Goal: Task Accomplishment & Management: Use online tool/utility

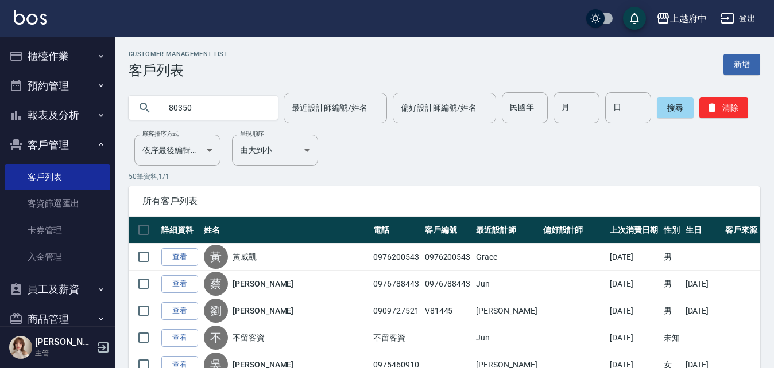
type input "80350"
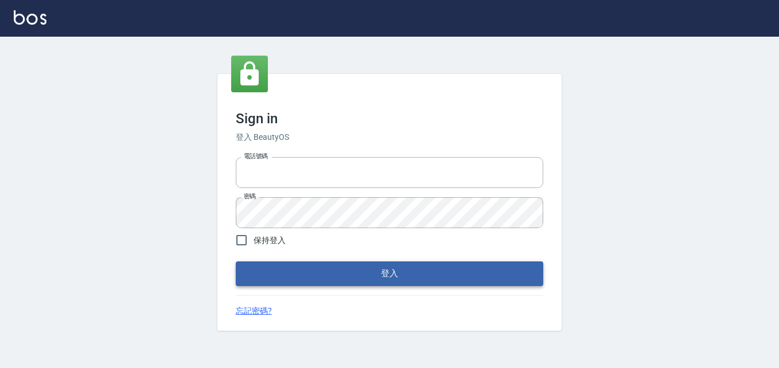
type input "0911903627"
click at [295, 270] on button "登入" at bounding box center [390, 274] width 308 height 24
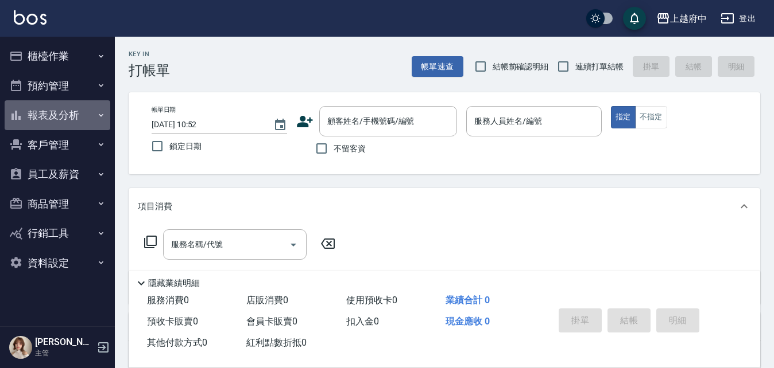
click at [79, 112] on button "報表及分析" at bounding box center [58, 115] width 106 height 30
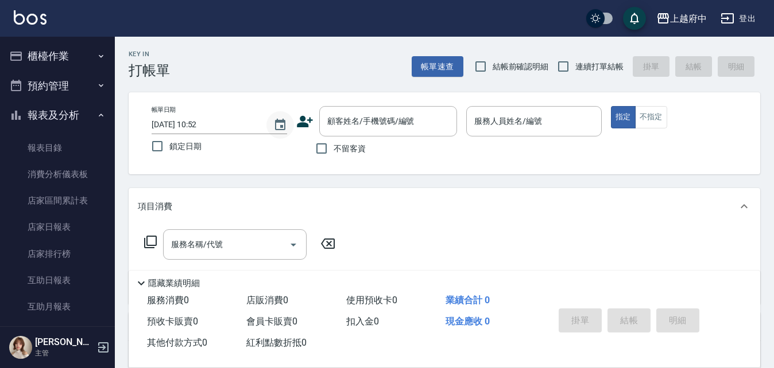
click at [285, 129] on icon "Choose date, selected date is 2025-10-14" at bounding box center [280, 124] width 10 height 11
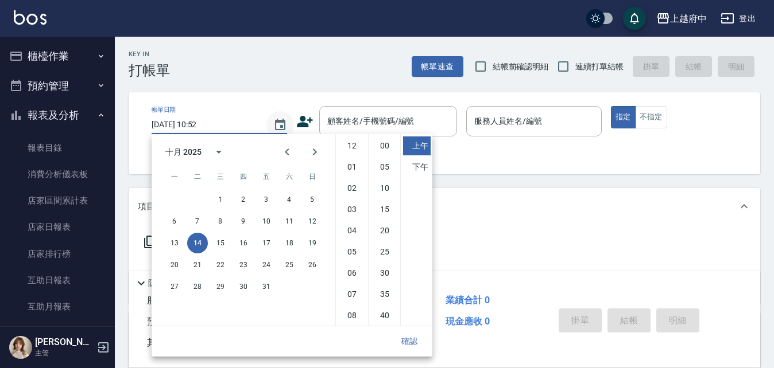
scroll to position [64, 0]
click at [174, 244] on button "13" at bounding box center [174, 243] width 21 height 21
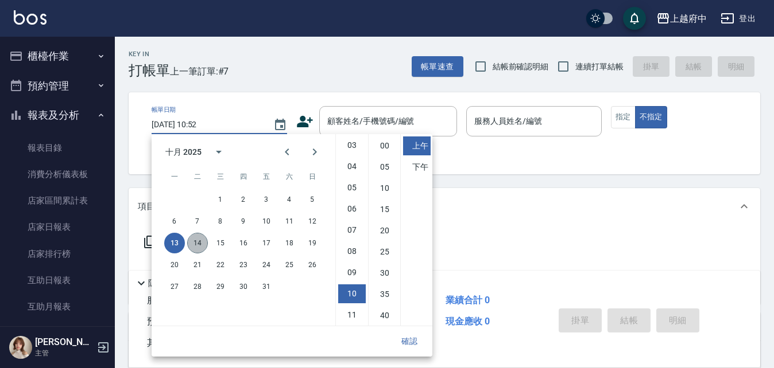
click at [204, 248] on button "14" at bounding box center [197, 243] width 21 height 21
type input "2025/10/14 10:52"
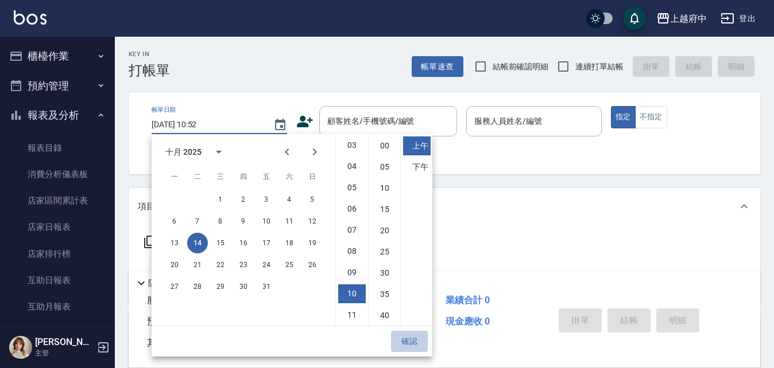
click at [403, 344] on button "確認" at bounding box center [409, 341] width 37 height 21
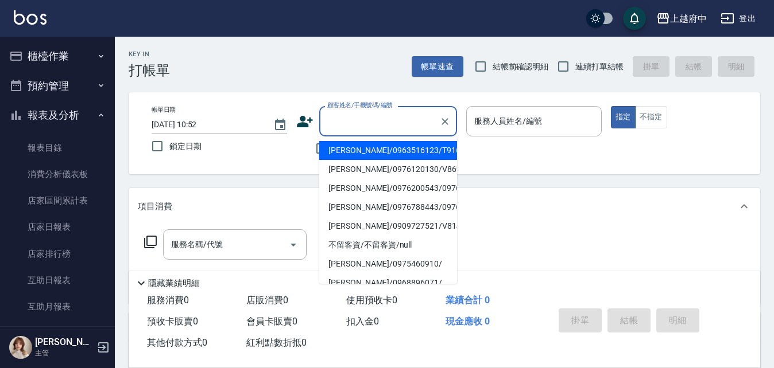
click at [393, 125] on input "顧客姓名/手機號碼/編號" at bounding box center [379, 121] width 110 height 20
click at [379, 63] on div "Key In 打帳單 帳單速查 結帳前確認明細 連續打單結帳 掛單 結帳 明細" at bounding box center [437, 58] width 645 height 42
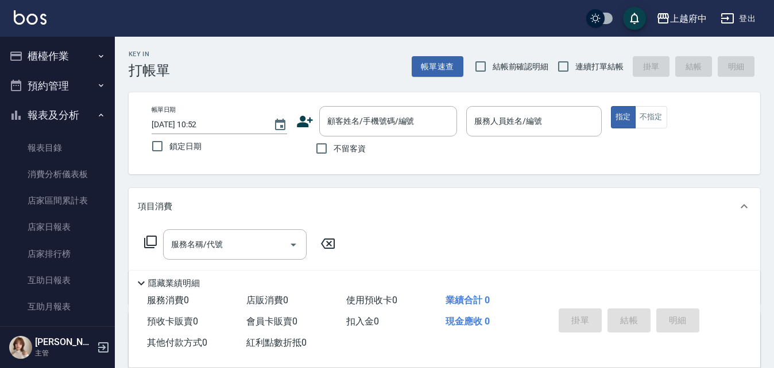
click at [63, 49] on button "櫃檯作業" at bounding box center [58, 56] width 106 height 30
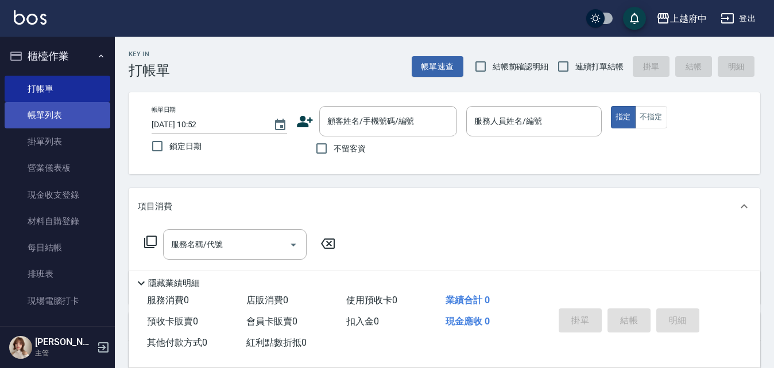
click at [52, 112] on link "帳單列表" at bounding box center [58, 115] width 106 height 26
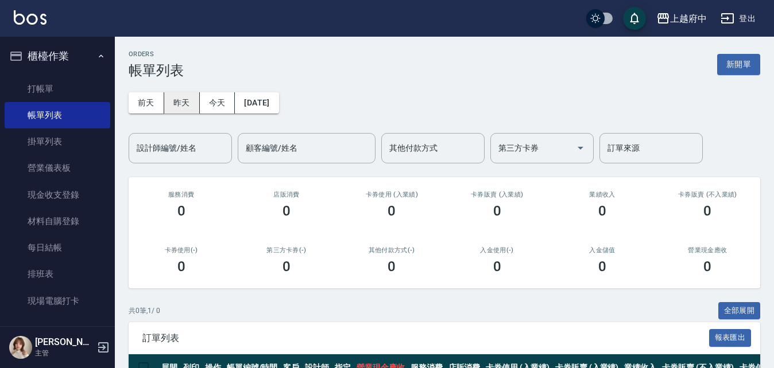
click at [189, 103] on button "昨天" at bounding box center [182, 102] width 36 height 21
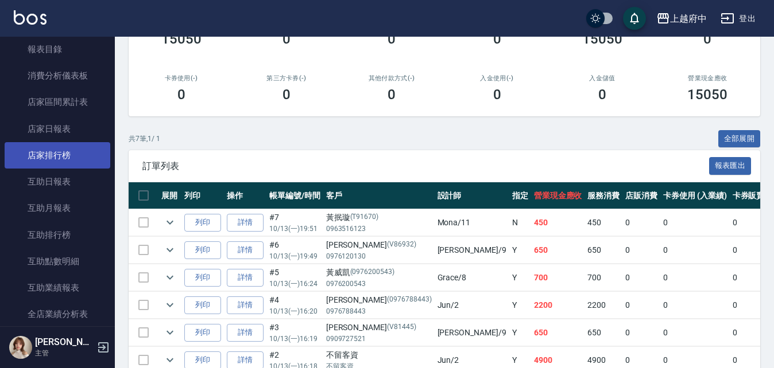
scroll to position [344, 0]
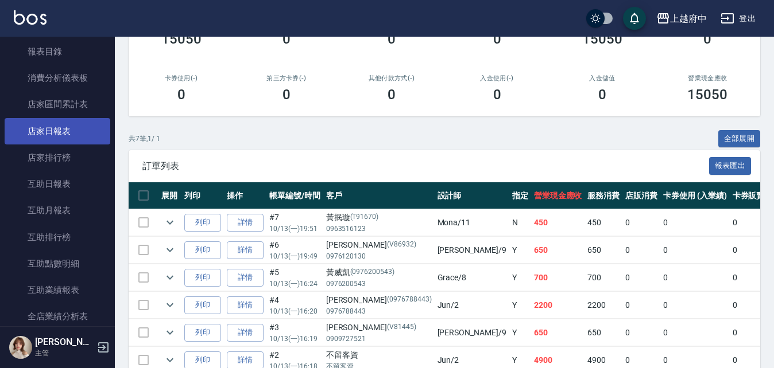
click at [71, 129] on link "店家日報表" at bounding box center [58, 131] width 106 height 26
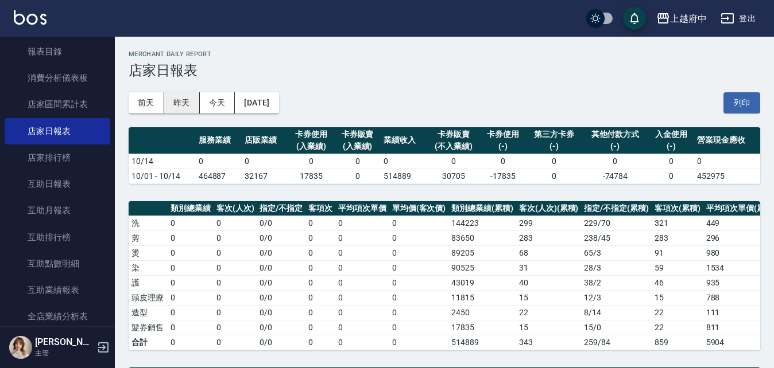
click at [196, 103] on button "昨天" at bounding box center [182, 102] width 36 height 21
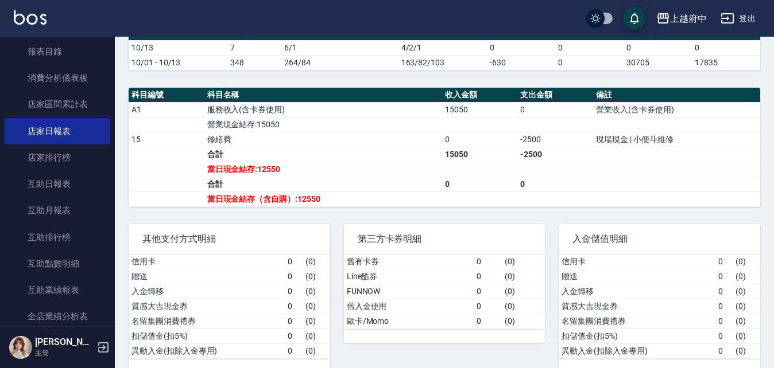
scroll to position [344, 0]
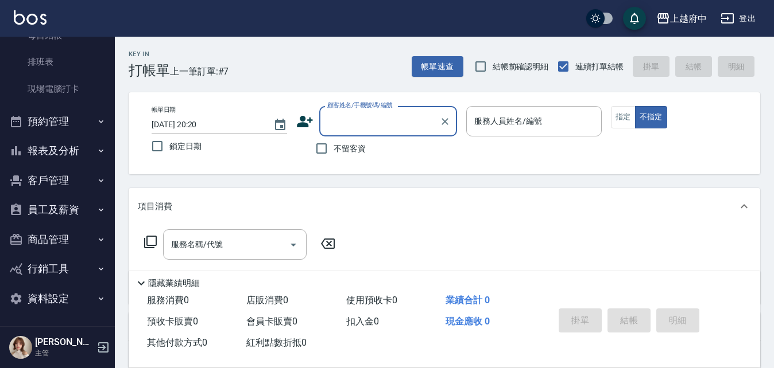
scroll to position [213, 0]
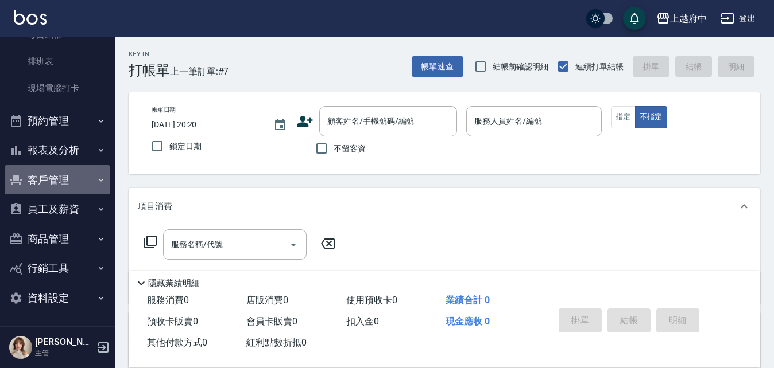
click at [75, 178] on button "客戶管理" at bounding box center [58, 180] width 106 height 30
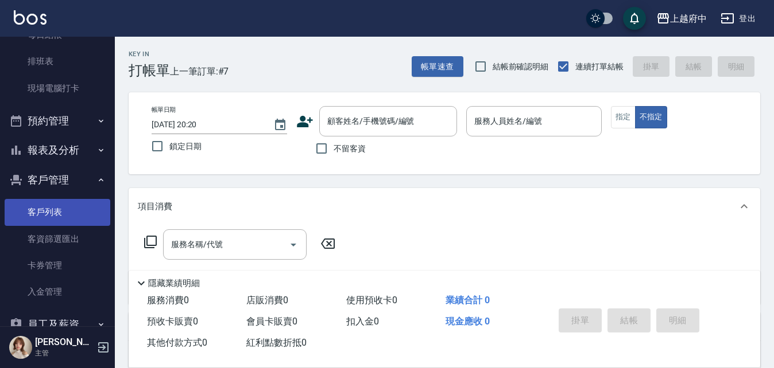
click at [75, 205] on link "客戶列表" at bounding box center [58, 212] width 106 height 26
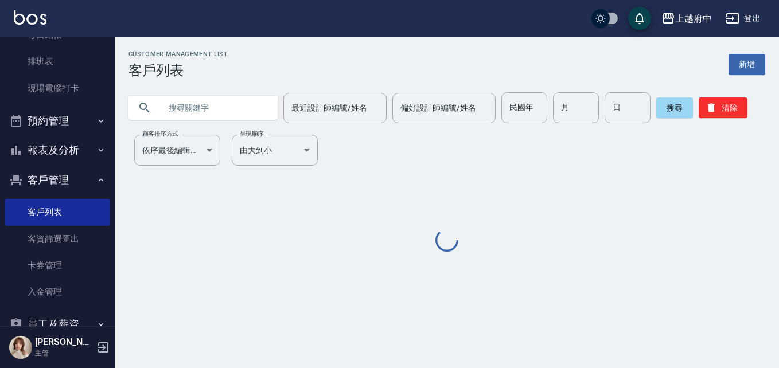
click at [217, 94] on input "text" at bounding box center [215, 107] width 108 height 31
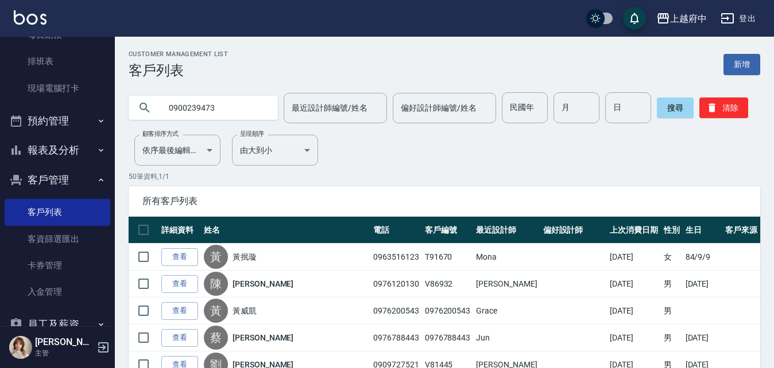
type input "0900239473"
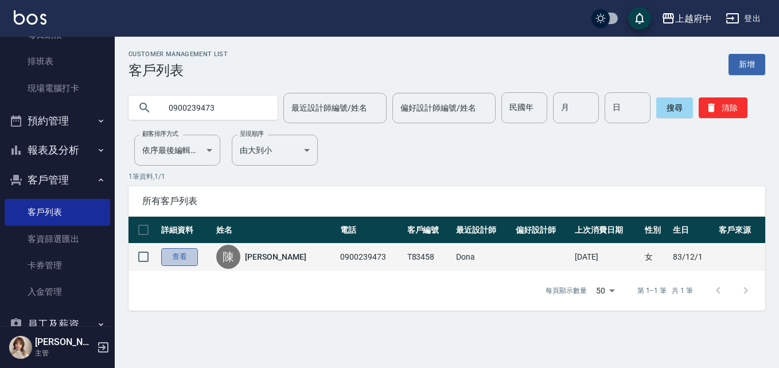
click at [185, 256] on link "查看" at bounding box center [179, 257] width 37 height 18
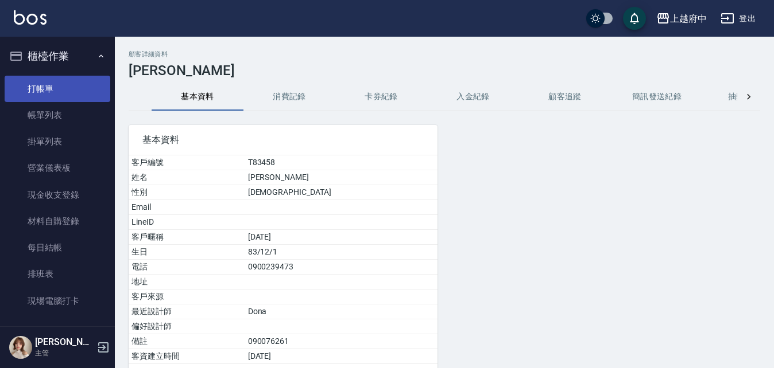
click at [59, 91] on link "打帳單" at bounding box center [58, 89] width 106 height 26
